Goal: Answer question/provide support

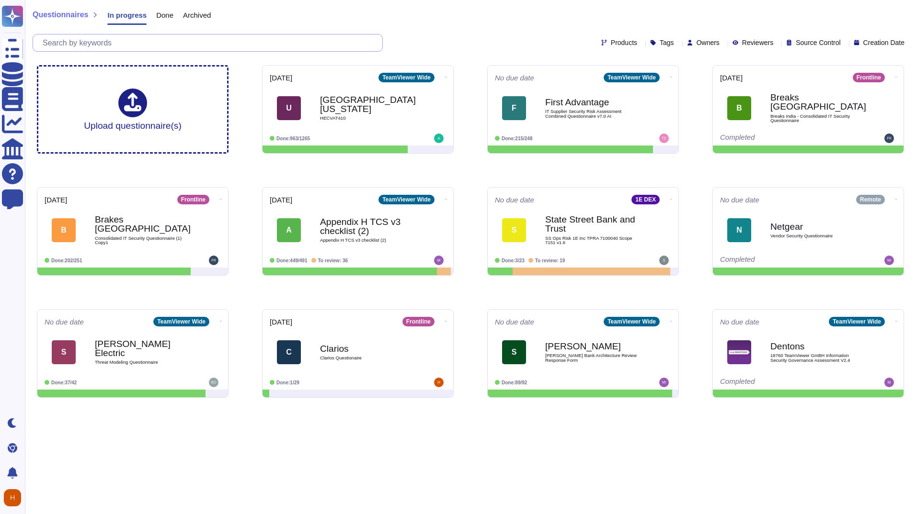
click at [180, 48] on input "text" at bounding box center [210, 42] width 344 height 17
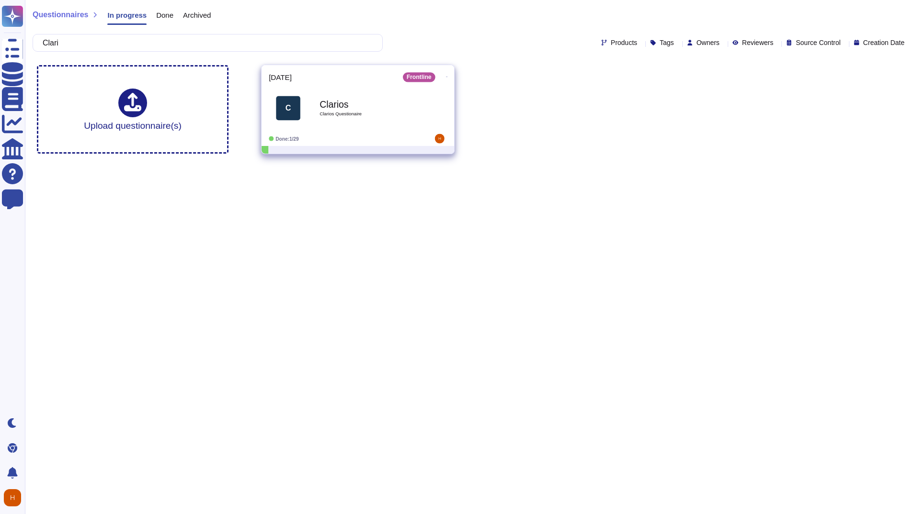
type input "Clari"
click at [335, 118] on div "Clarios Clarios Questionaire" at bounding box center [368, 108] width 97 height 39
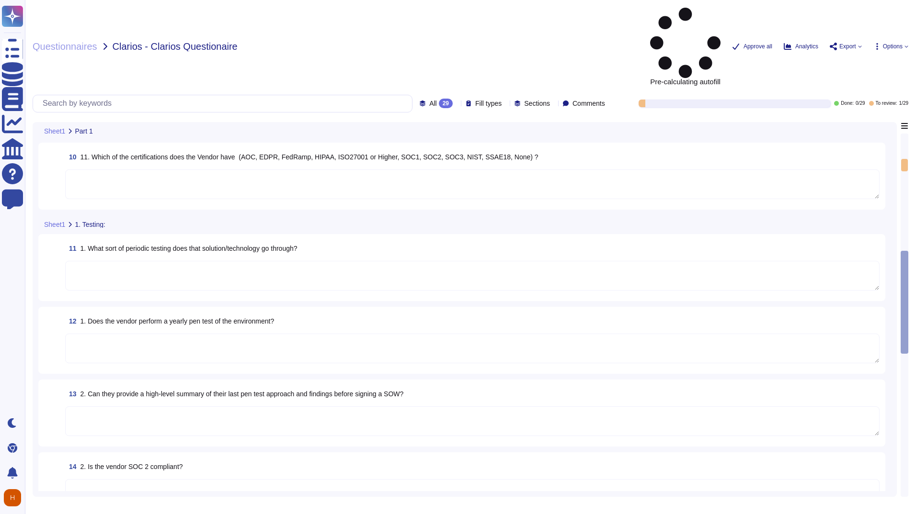
scroll to position [658, 0]
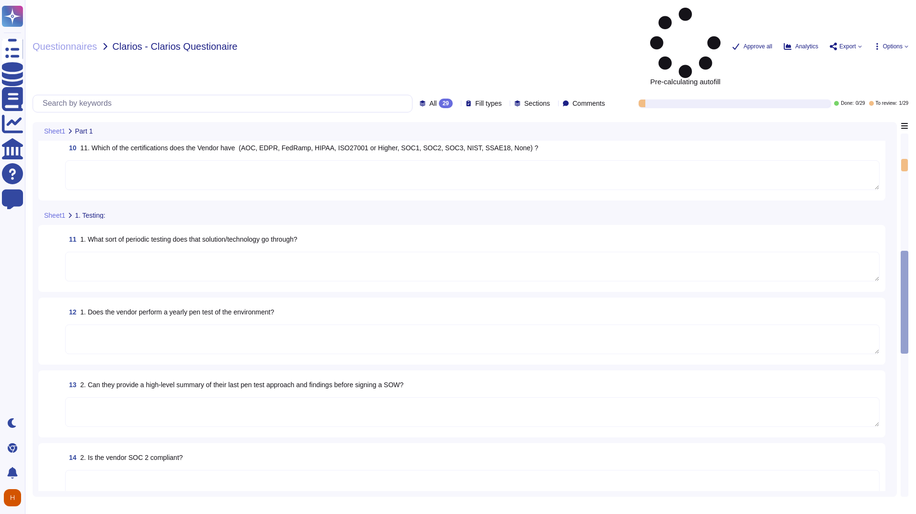
click at [326, 252] on textarea at bounding box center [472, 267] width 814 height 30
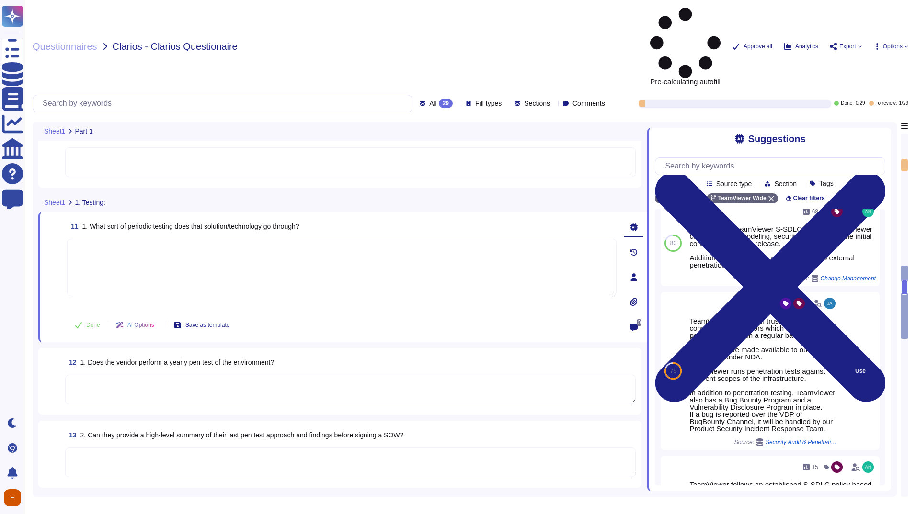
scroll to position [16, 0]
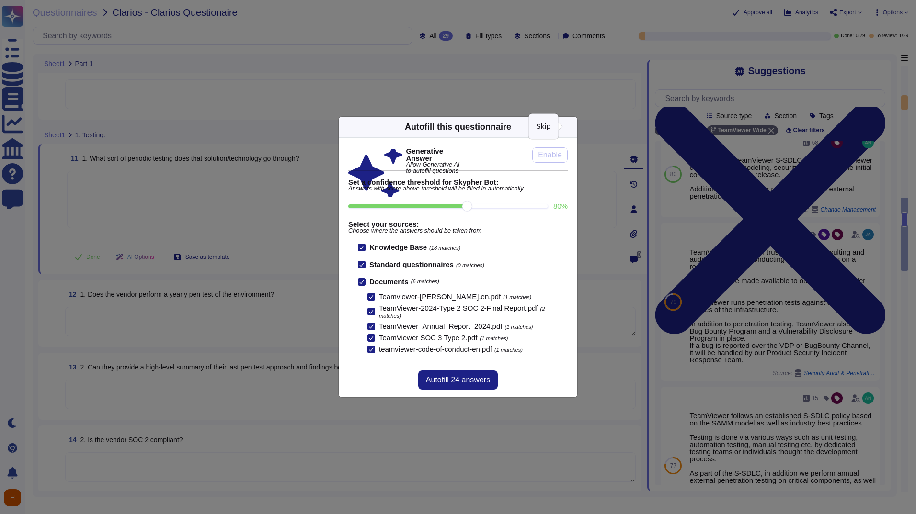
click at [571, 127] on icon at bounding box center [571, 127] width 0 height 0
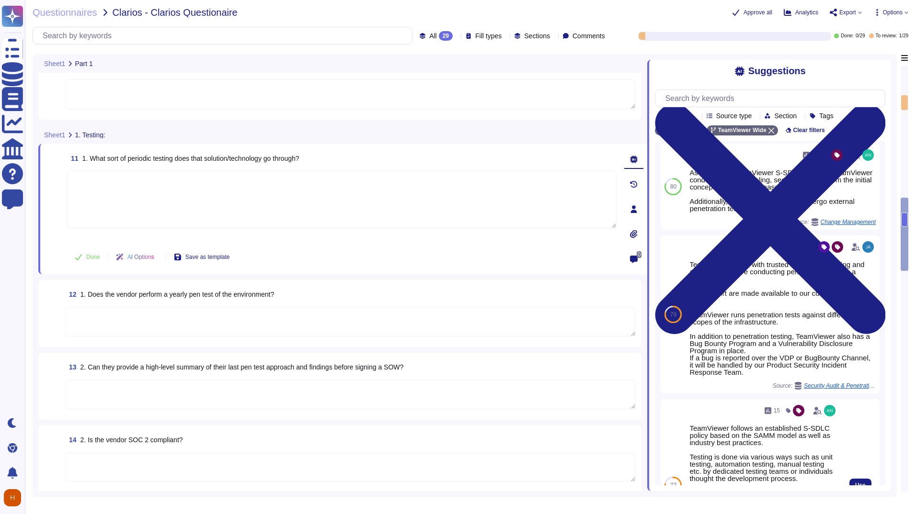
scroll to position [3, 0]
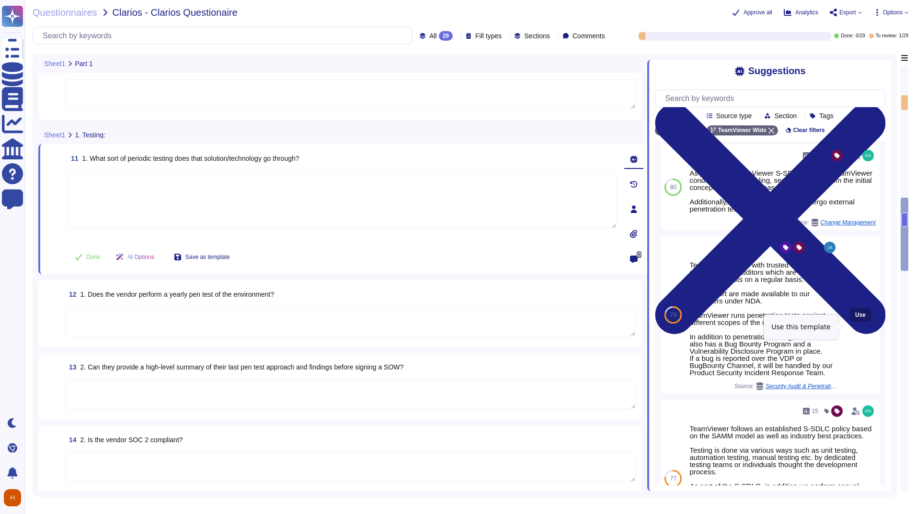
click at [855, 318] on span "Use" at bounding box center [860, 315] width 11 height 6
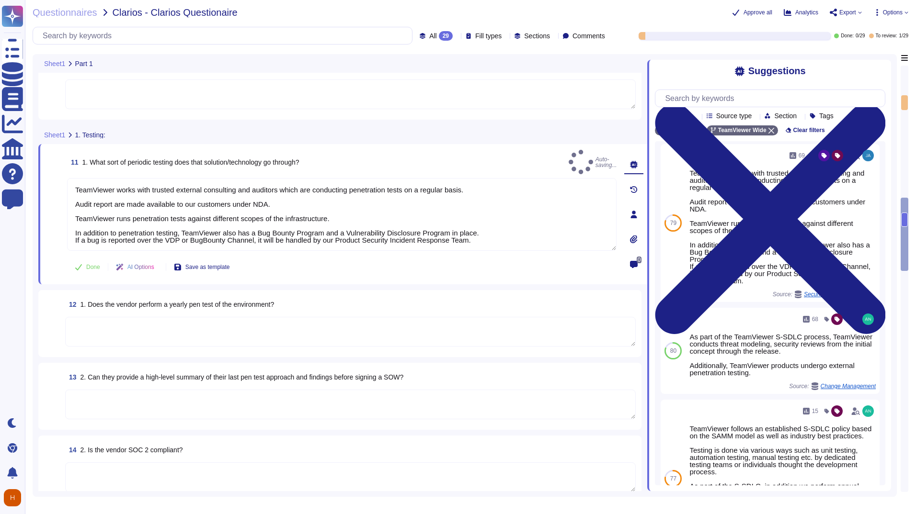
type textarea "TeamViewer works with trusted external consulting and auditors which are conduc…"
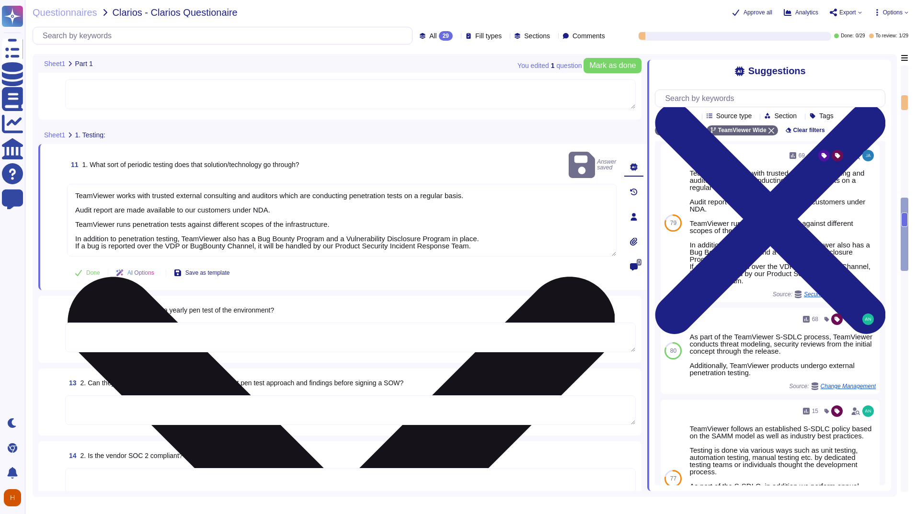
click at [267, 206] on textarea "TeamViewer works with trusted external consulting and auditors which are conduc…" at bounding box center [341, 220] width 549 height 73
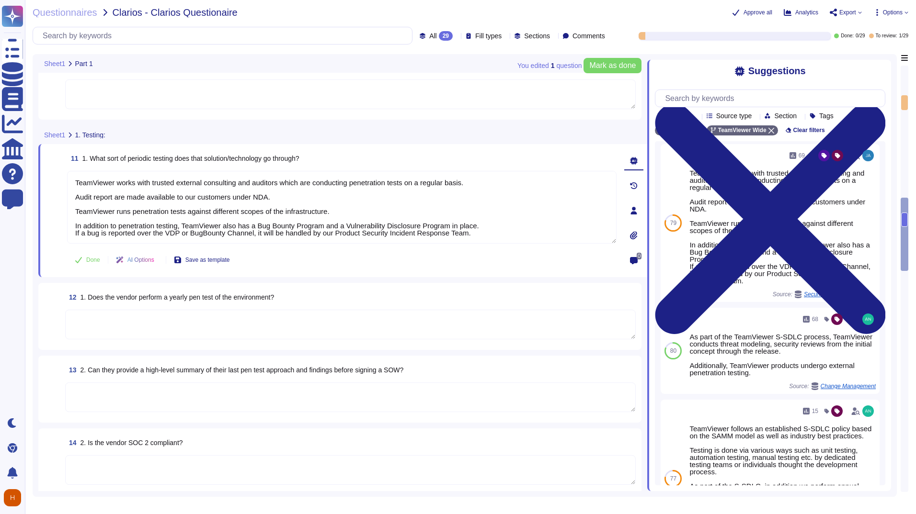
click at [547, 290] on div "12 1. Does the vendor perform a yearly pen test of the environment?" at bounding box center [350, 297] width 571 height 17
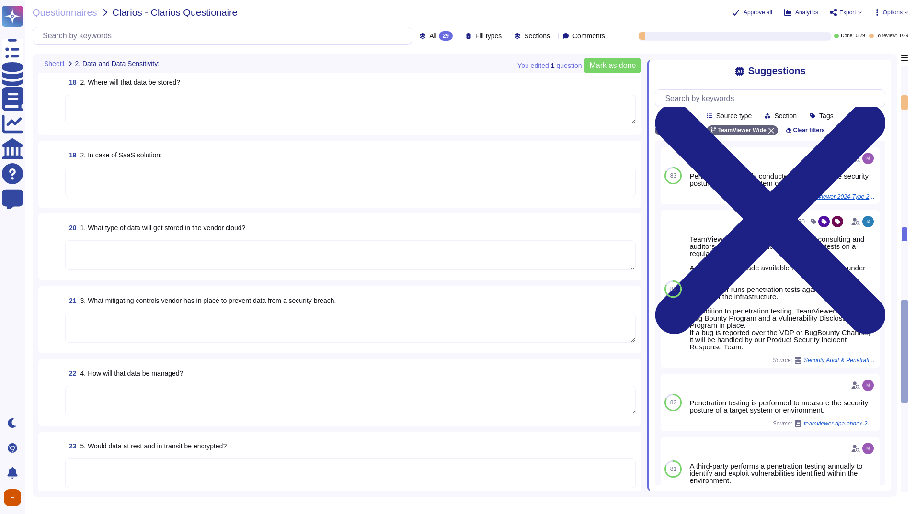
scroll to position [1331, 0]
click at [590, 404] on textarea at bounding box center [350, 400] width 571 height 30
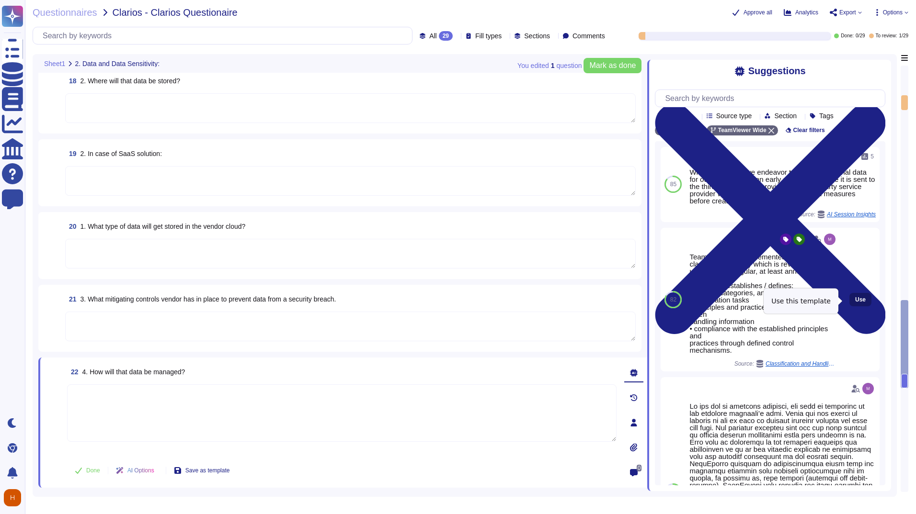
click at [855, 303] on span "Use" at bounding box center [860, 300] width 11 height 6
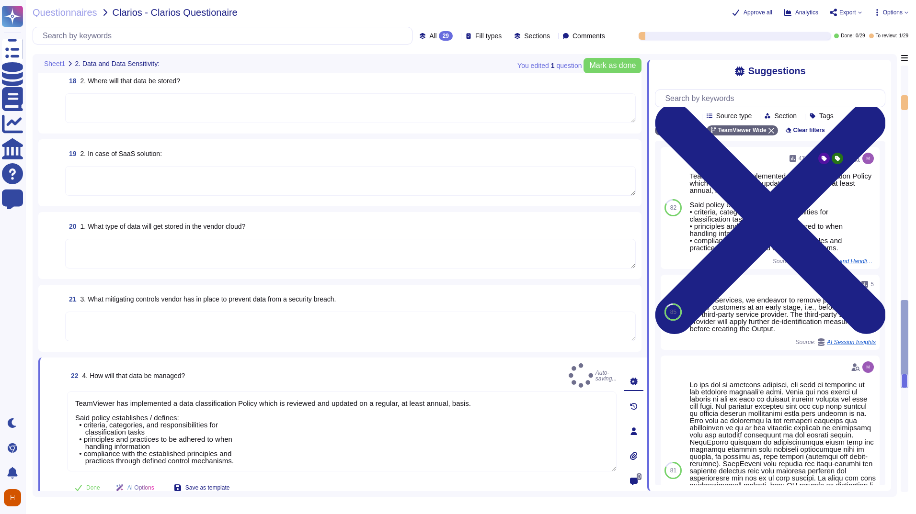
type textarea "TeamViewer has implemented a data classification Policy which is reviewed and u…"
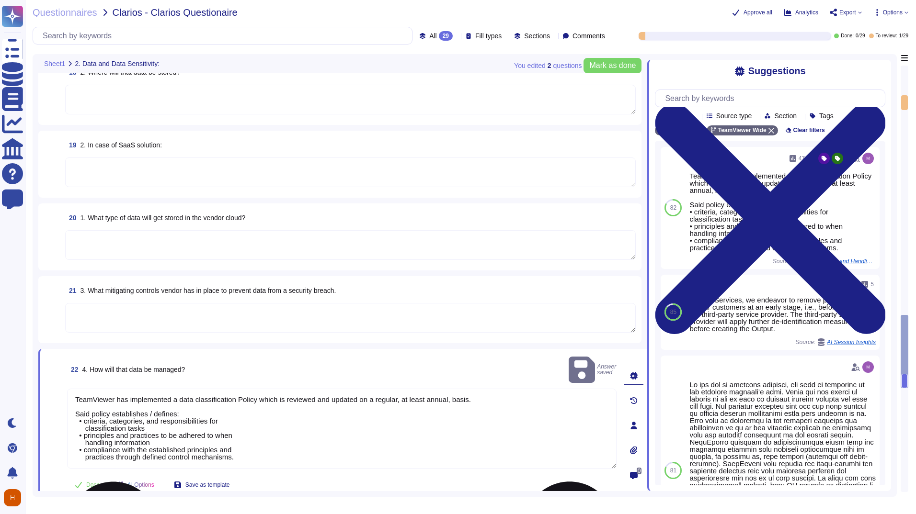
scroll to position [1340, 0]
click at [301, 425] on textarea "TeamViewer has implemented a data classification Policy which is reviewed and u…" at bounding box center [341, 429] width 549 height 80
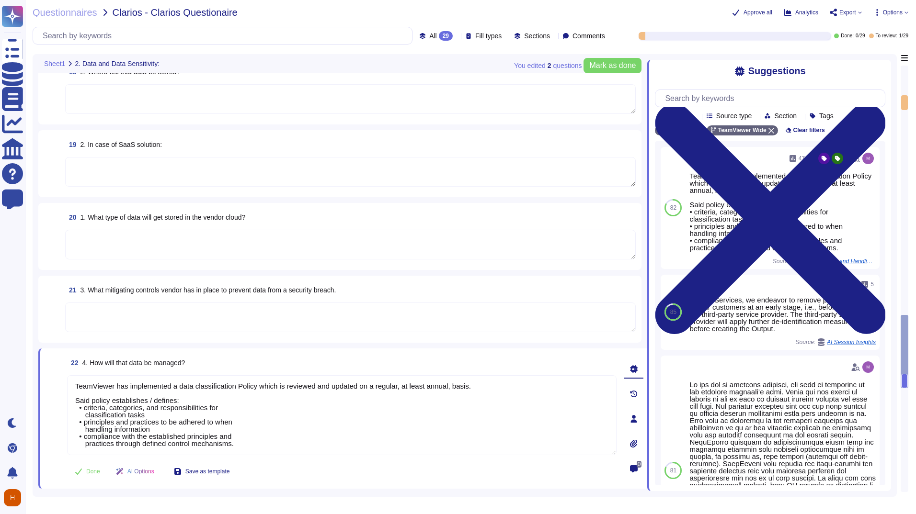
click at [556, 363] on div "22 4. How will that data be managed?" at bounding box center [341, 362] width 549 height 17
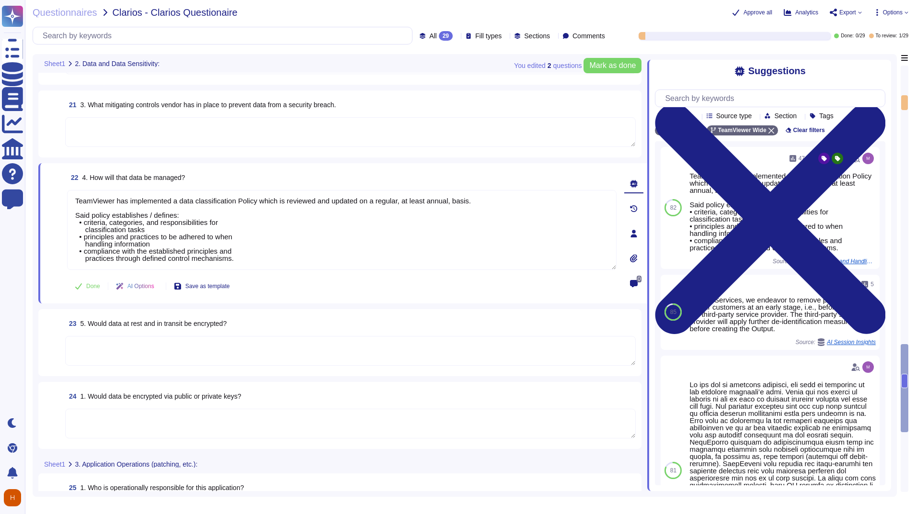
scroll to position [1515, 0]
click at [440, 423] on textarea at bounding box center [350, 424] width 571 height 30
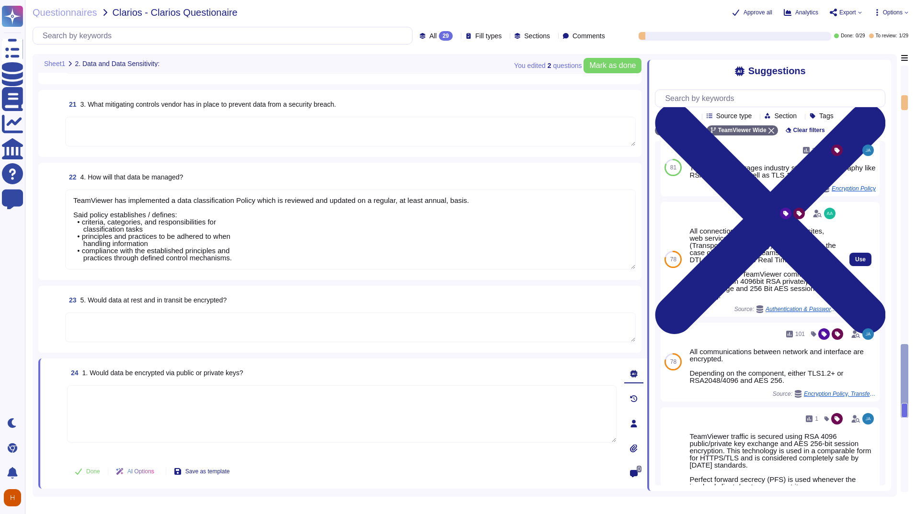
scroll to position [9, 0]
click at [856, 258] on span "Use" at bounding box center [860, 259] width 11 height 6
type textarea "All connections to TeamViewer's websites, web services, and apps are SSL/TLS (T…"
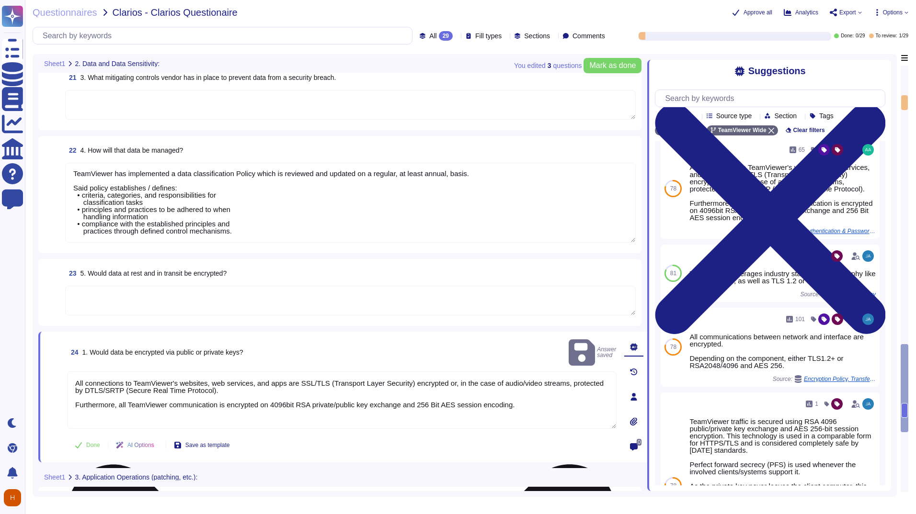
scroll to position [1543, 0]
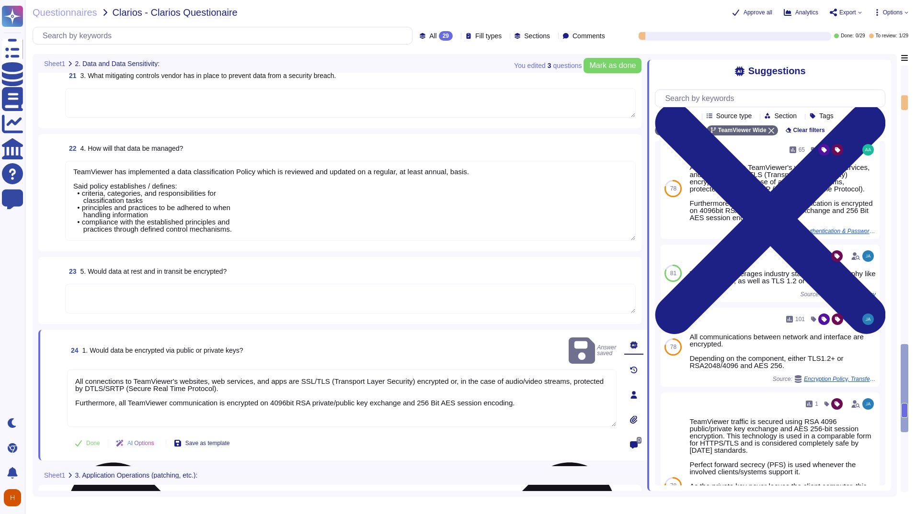
click at [340, 397] on textarea "All connections to TeamViewer's websites, web services, and apps are SSL/TLS (T…" at bounding box center [341, 398] width 549 height 57
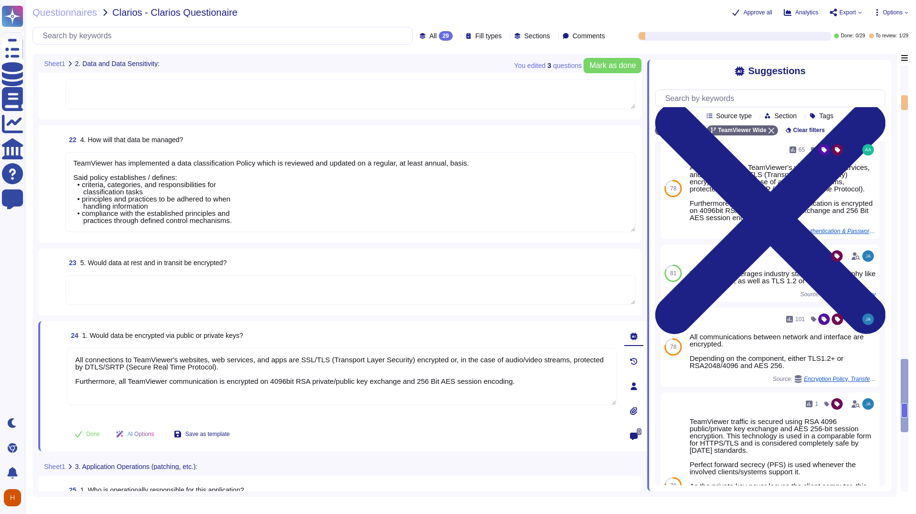
scroll to position [1553, 0]
click at [366, 296] on textarea at bounding box center [350, 289] width 571 height 30
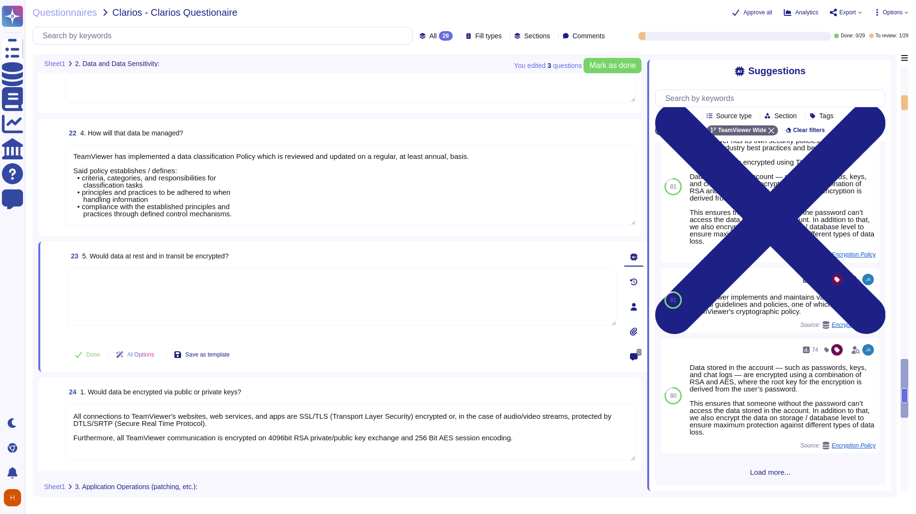
scroll to position [185, 0]
click at [715, 102] on input "text" at bounding box center [772, 98] width 225 height 17
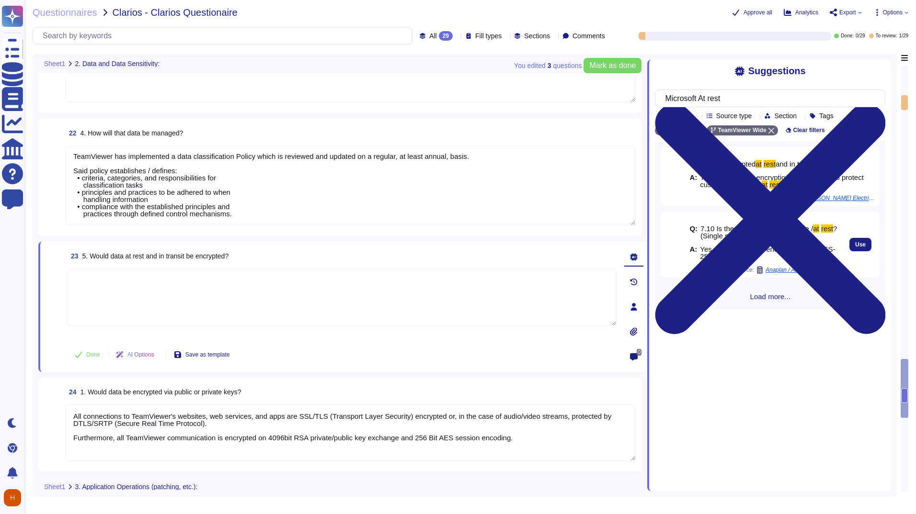
type input "Microsoft At rest"
drag, startPoint x: 729, startPoint y: 259, endPoint x: 700, endPoint y: 252, distance: 29.0
click at [700, 252] on span "Yes, all d at a at rest is encrypted using AES-256." at bounding box center [768, 253] width 137 height 14
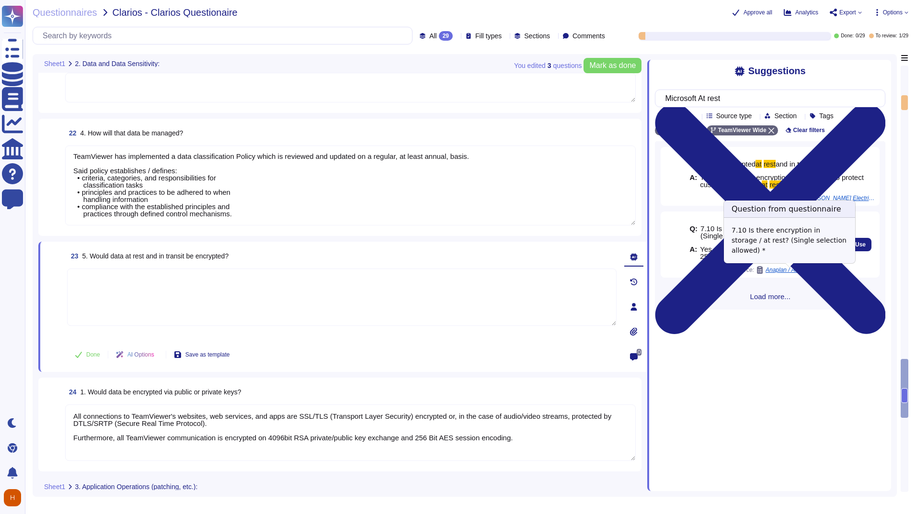
click at [818, 272] on span "Anaplan / Anaplan Security Questionnaire" at bounding box center [802, 270] width 72 height 6
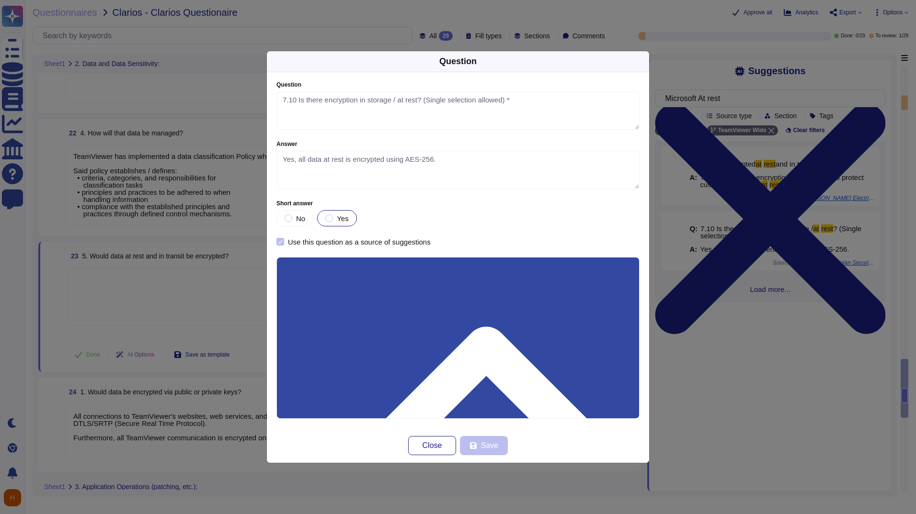
type textarea "7.10 Is there encryption in storage / at rest? (Single selection allowed) *"
type textarea "Yes, all data at rest is encrypted using AES-256."
drag, startPoint x: 293, startPoint y: 310, endPoint x: 319, endPoint y: 311, distance: 25.4
click at [437, 449] on span "Close" at bounding box center [433, 446] width 20 height 8
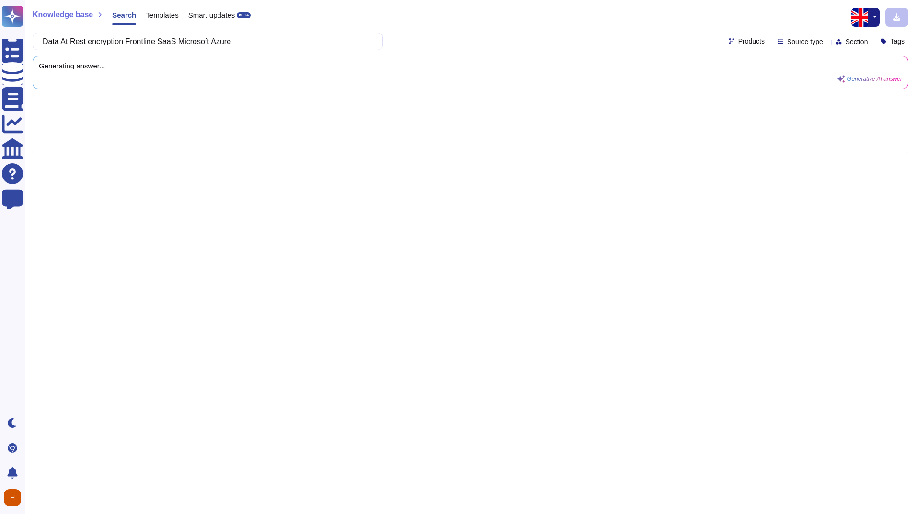
type input "Data At Rest encryption Frontline SaaS Microsoft Azure"
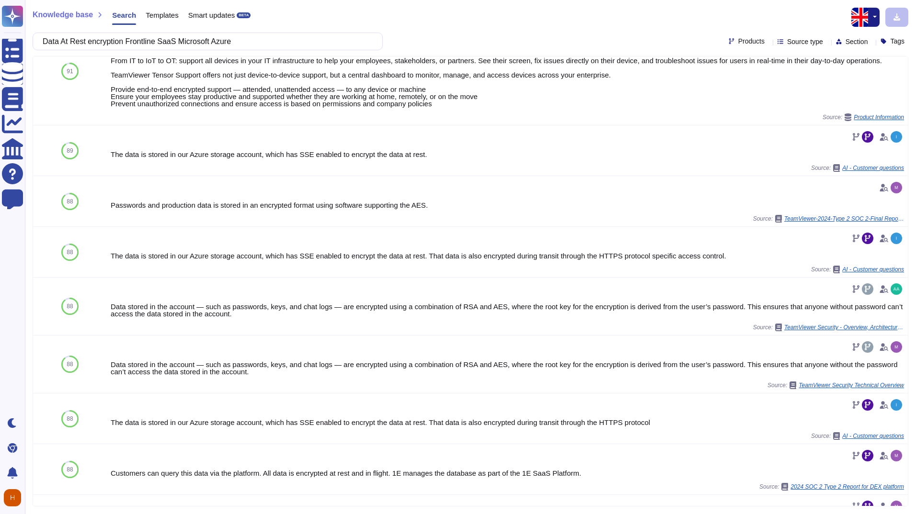
scroll to position [35, 0]
